Goal: Task Accomplishment & Management: Manage account settings

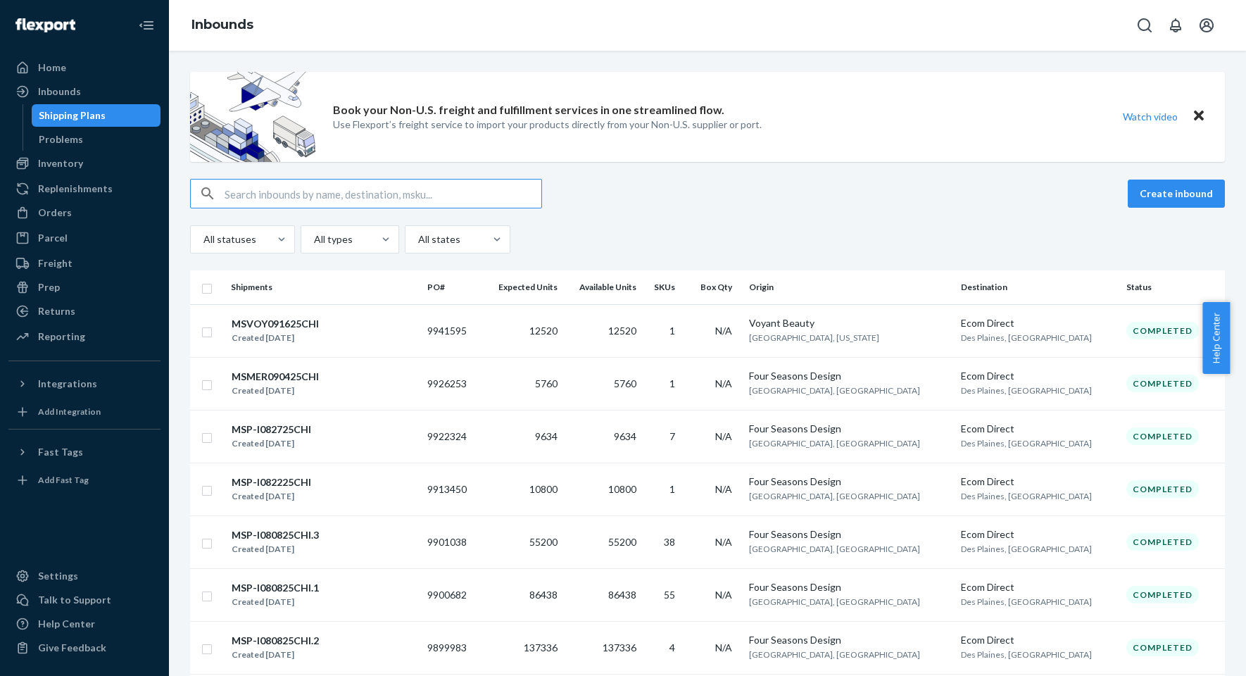
click at [402, 195] on input "text" at bounding box center [383, 194] width 317 height 28
paste input "MAN24873426"
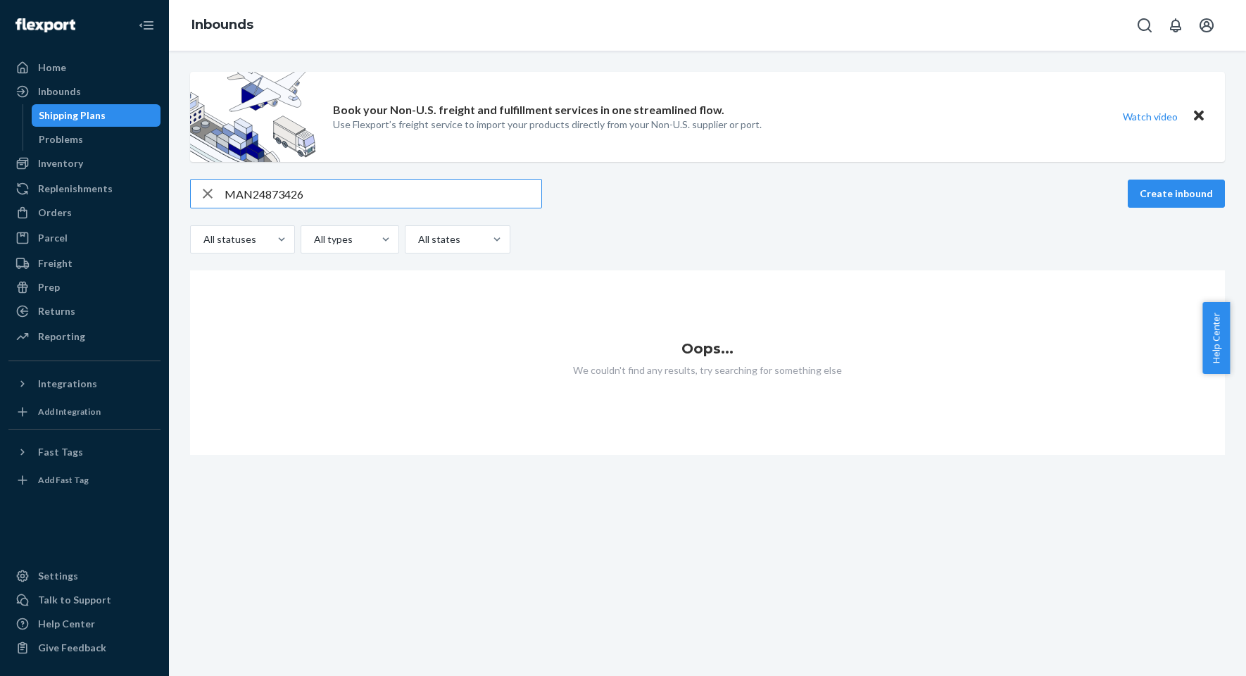
type input "MAN24873426"
click at [270, 190] on input "MAN24873426" at bounding box center [383, 194] width 317 height 28
drag, startPoint x: 64, startPoint y: 214, endPoint x: 161, endPoint y: 235, distance: 98.7
click at [64, 214] on div "Orders" at bounding box center [55, 213] width 34 height 14
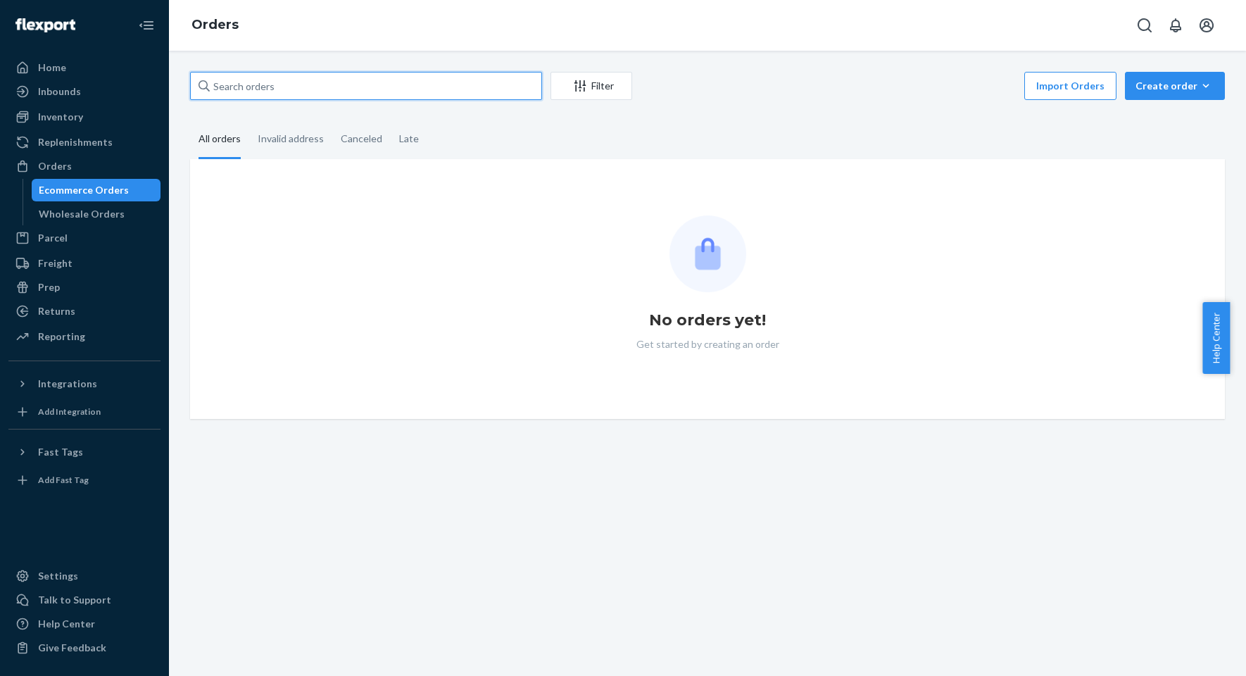
click at [337, 93] on input "text" at bounding box center [366, 86] width 352 height 28
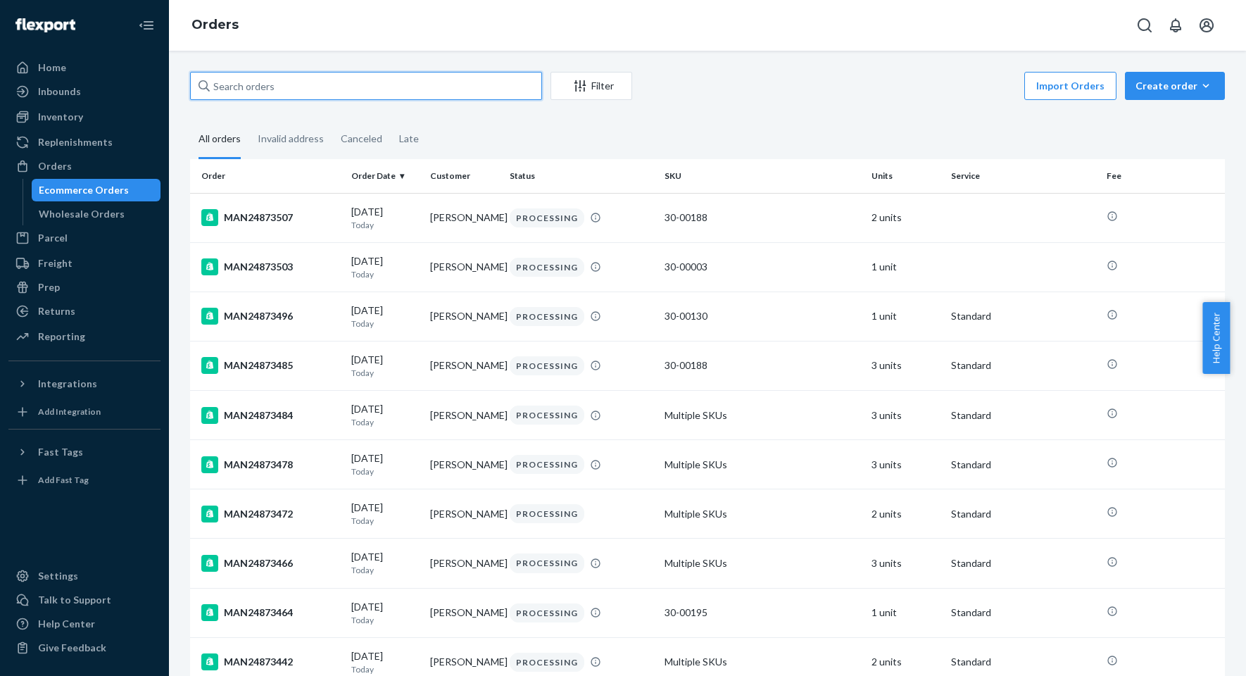
paste input "MAN24873426"
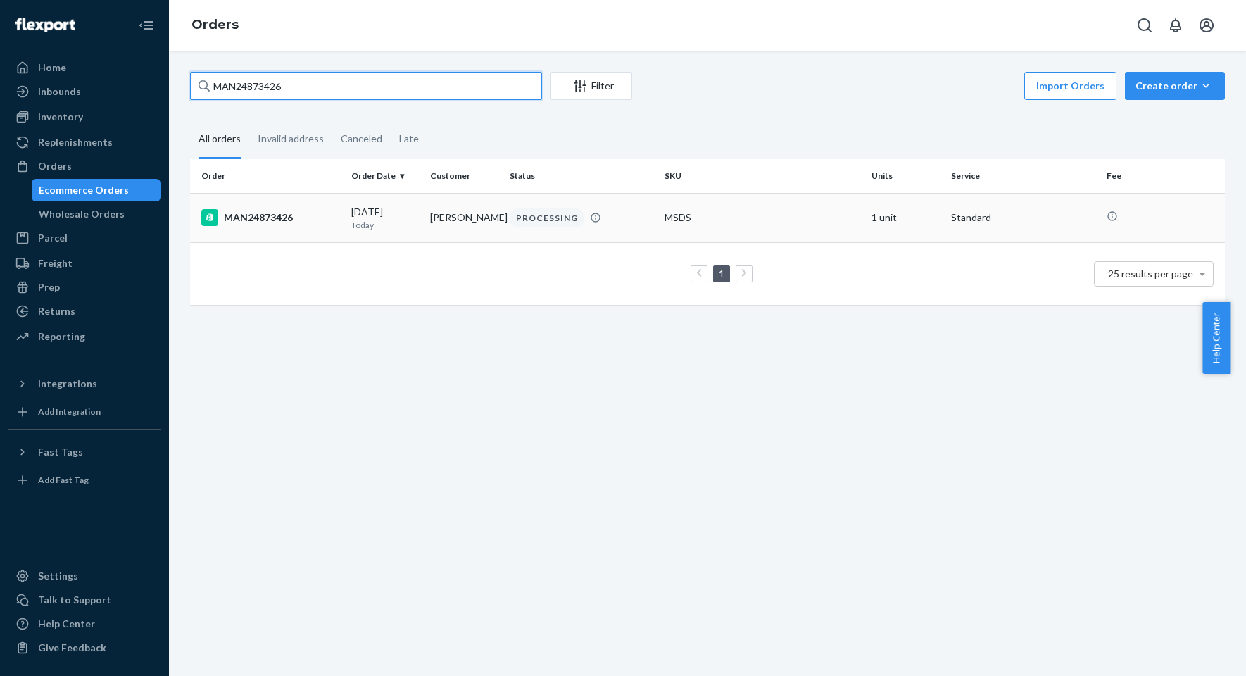
type input "MAN24873426"
click at [279, 233] on td "MAN24873426" at bounding box center [268, 217] width 156 height 49
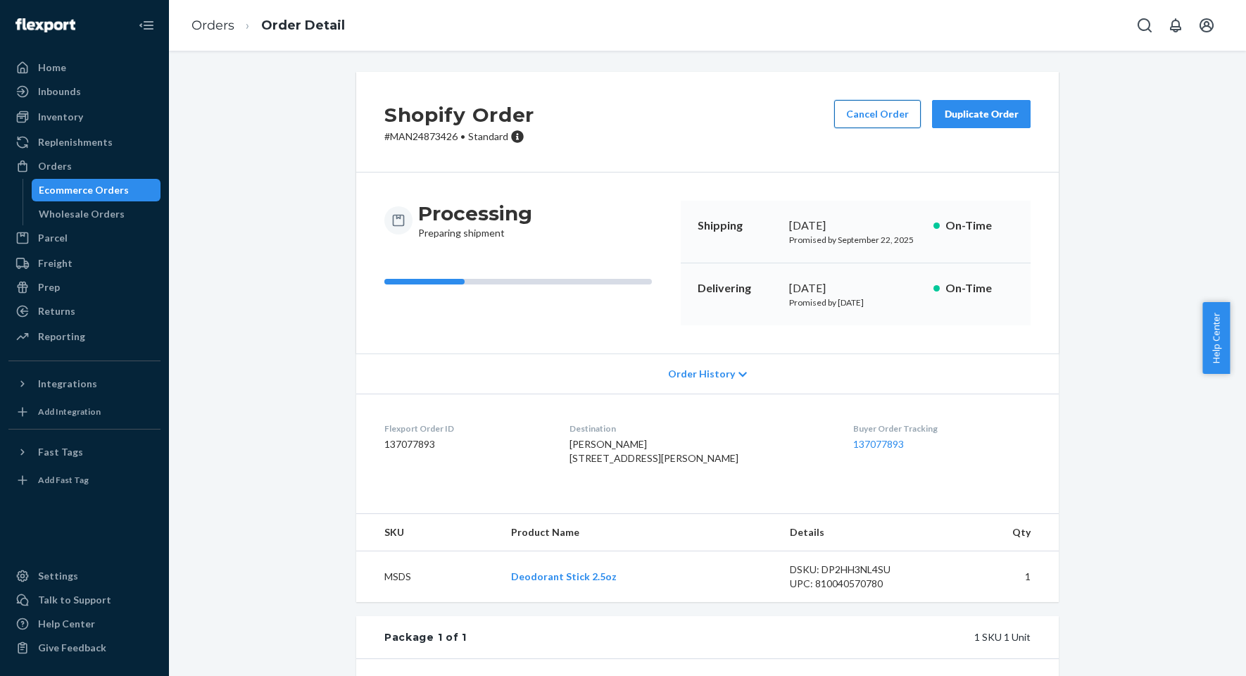
click at [853, 106] on button "Cancel Order" at bounding box center [877, 114] width 87 height 28
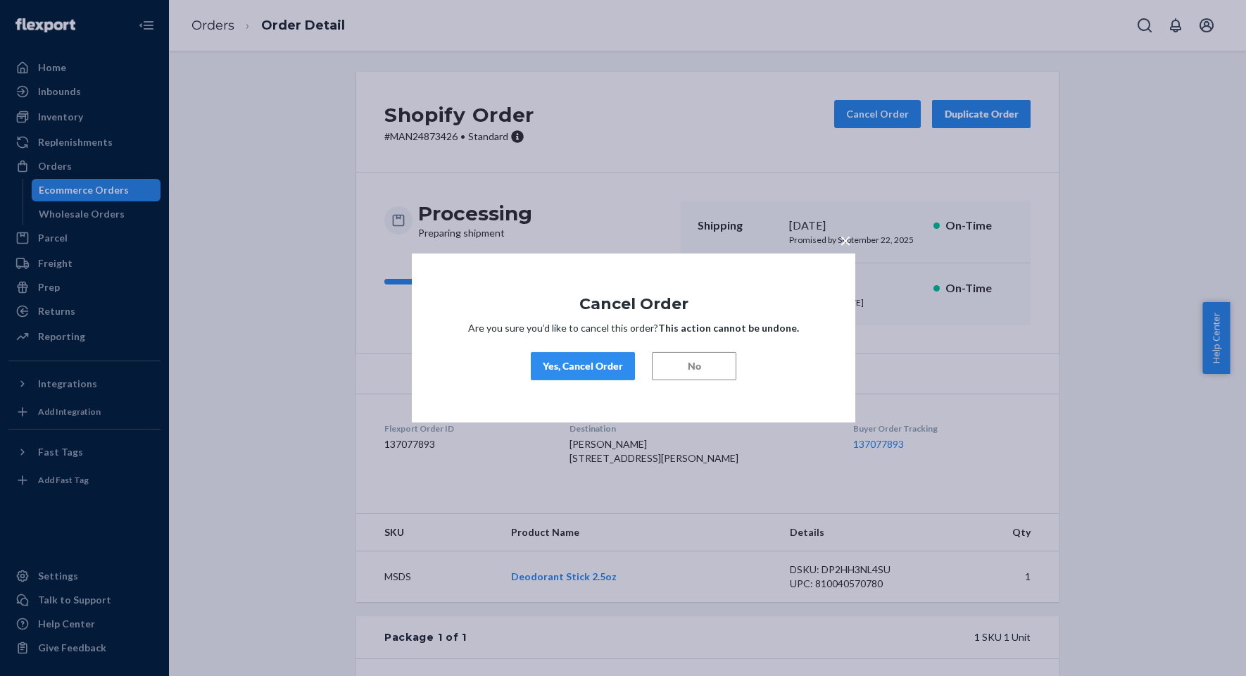
click at [588, 370] on div "Yes, Cancel Order" at bounding box center [583, 366] width 80 height 14
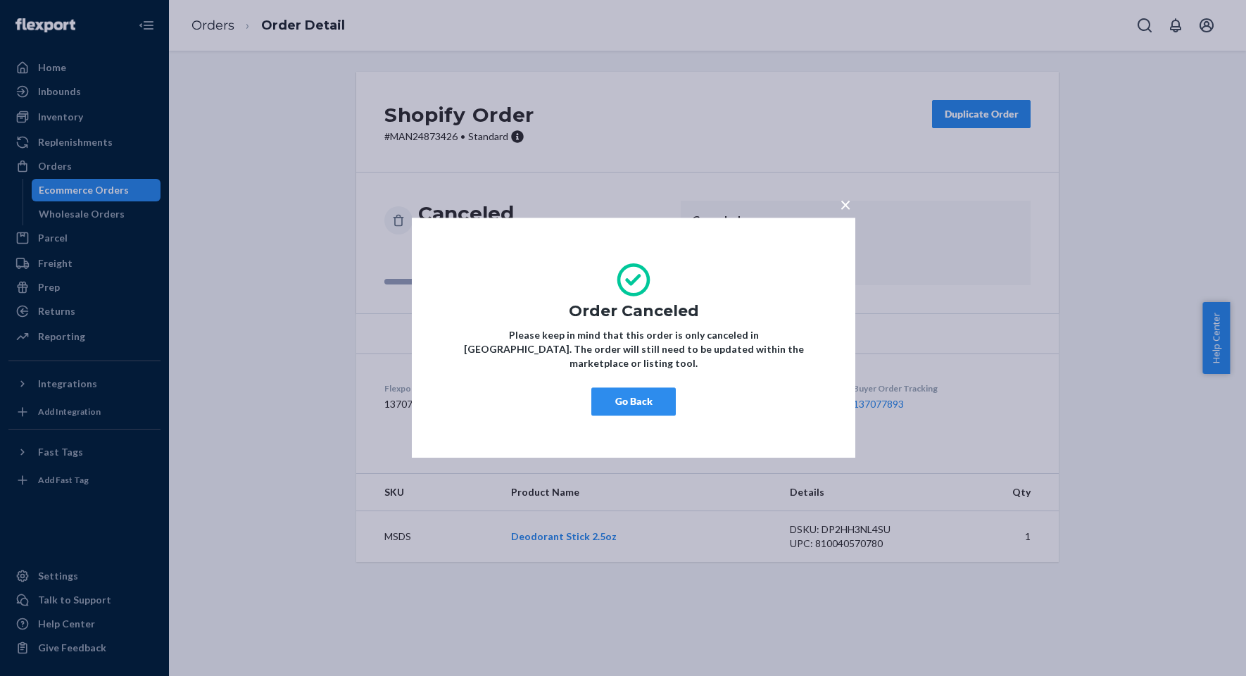
click at [845, 211] on span "×" at bounding box center [845, 204] width 11 height 24
